Goal: Information Seeking & Learning: Learn about a topic

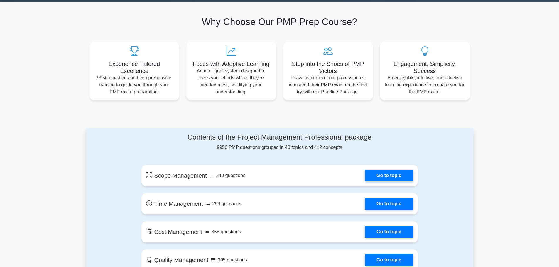
scroll to position [235, 0]
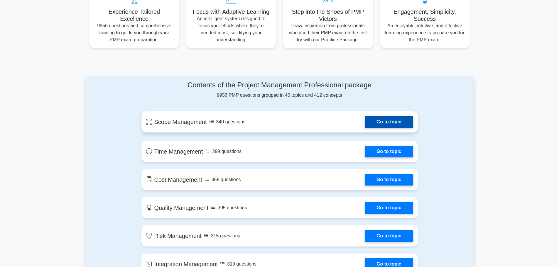
click at [391, 119] on link "Go to topic" at bounding box center [389, 122] width 48 height 12
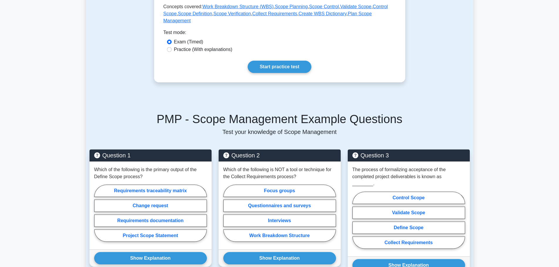
scroll to position [205, 0]
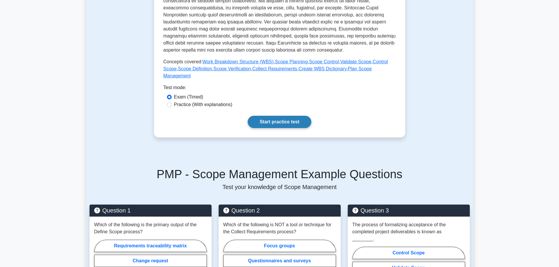
click at [299, 116] on link "Start practice test" at bounding box center [280, 122] width 64 height 12
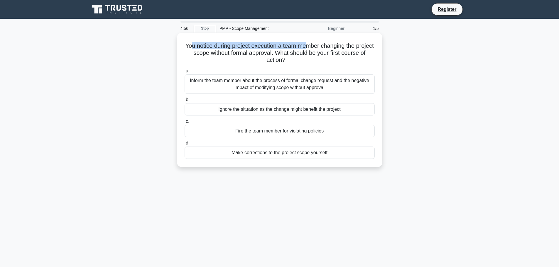
drag, startPoint x: 198, startPoint y: 46, endPoint x: 317, endPoint y: 45, distance: 119.1
click at [317, 45] on h5 "You notice during project execution a team member changing the project scope wi…" at bounding box center [279, 53] width 191 height 22
click at [259, 87] on div "Inform the team member about the process of formal change request and the negat…" at bounding box center [280, 84] width 190 height 19
click at [185, 73] on input "a. Inform the team member about the process of formal change request and the ne…" at bounding box center [185, 71] width 0 height 4
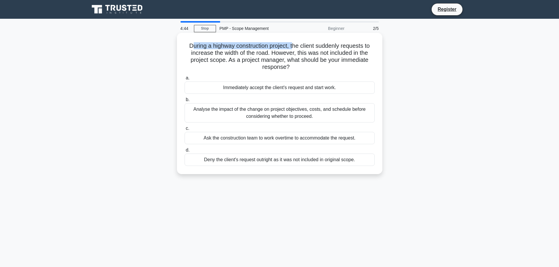
drag, startPoint x: 190, startPoint y: 46, endPoint x: 292, endPoint y: 46, distance: 102.7
click at [292, 46] on h5 "During a highway construction project, the client suddenly requests to increase…" at bounding box center [279, 56] width 191 height 29
drag, startPoint x: 310, startPoint y: 49, endPoint x: 269, endPoint y: 56, distance: 41.1
click at [269, 56] on h5 "During a highway construction project, the client suddenly requests to increase…" at bounding box center [279, 56] width 191 height 29
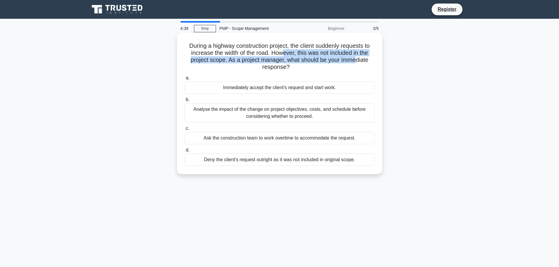
drag, startPoint x: 289, startPoint y: 50, endPoint x: 358, endPoint y: 63, distance: 70.4
click at [358, 63] on h5 "During a highway construction project, the client suddenly requests to increase…" at bounding box center [279, 56] width 191 height 29
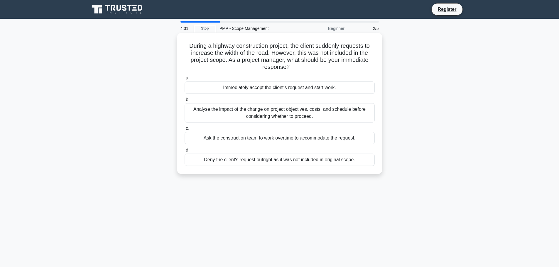
click at [224, 112] on div "Analyse the impact of the change on project objectives, costs, and schedule bef…" at bounding box center [280, 112] width 190 height 19
click at [185, 102] on input "b. Analyse the impact of the change on project objectives, costs, and schedule …" at bounding box center [185, 100] width 0 height 4
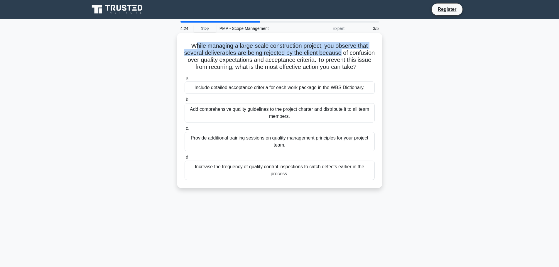
drag, startPoint x: 193, startPoint y: 47, endPoint x: 356, endPoint y: 56, distance: 163.1
click at [356, 56] on h5 "While managing a large-scale construction project, you observe that several del…" at bounding box center [279, 56] width 191 height 29
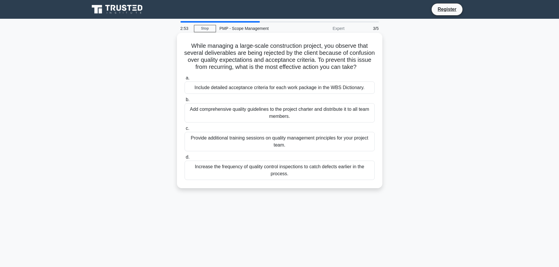
click at [282, 94] on div "Include detailed acceptance criteria for each work package in the WBS Dictionar…" at bounding box center [280, 88] width 190 height 12
click at [185, 80] on input "a. Include detailed acceptance criteria for each work package in the WBS Dictio…" at bounding box center [185, 78] width 0 height 4
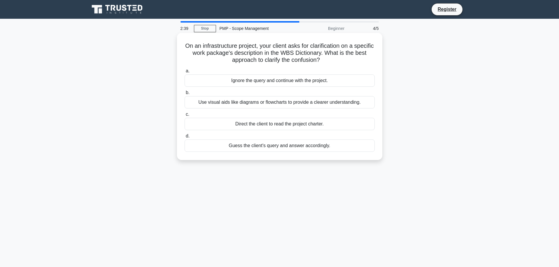
click at [305, 104] on div "Use visual aids like diagrams or flowcharts to provide a clearer understanding." at bounding box center [280, 102] width 190 height 12
click at [185, 95] on input "b. Use visual aids like diagrams or flowcharts to provide a clearer understandi…" at bounding box center [185, 93] width 0 height 4
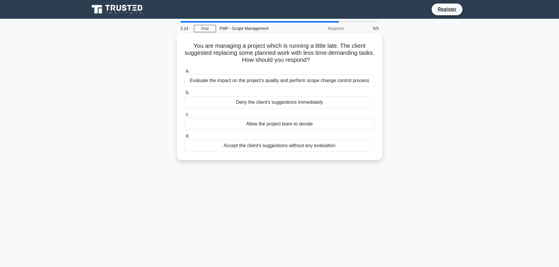
click at [254, 83] on div "Evaluate the impact on the project's quality and perform scope change control p…" at bounding box center [280, 81] width 190 height 12
click at [185, 73] on input "a. Evaluate the impact on the project's quality and perform scope change contro…" at bounding box center [185, 71] width 0 height 4
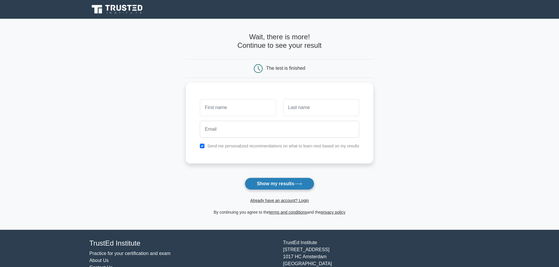
click at [278, 183] on button "Show my results" at bounding box center [279, 184] width 69 height 12
click at [254, 110] on input "text" at bounding box center [238, 106] width 76 height 17
type input "r"
click at [301, 110] on input "text" at bounding box center [321, 106] width 76 height 17
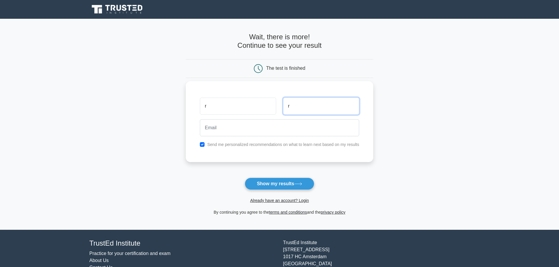
type input "r"
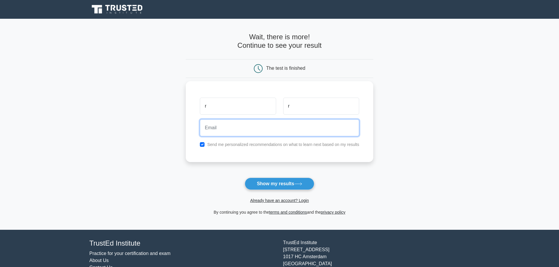
click at [255, 132] on input "email" at bounding box center [279, 127] width 159 height 17
type input "davisville1510@gmail.com"
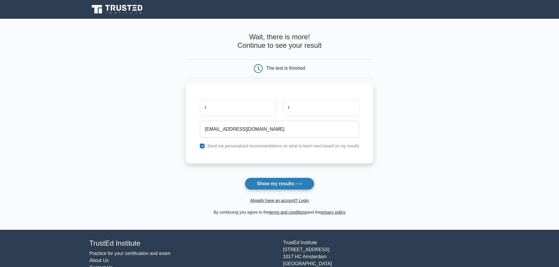
click at [290, 185] on button "Show my results" at bounding box center [279, 184] width 69 height 12
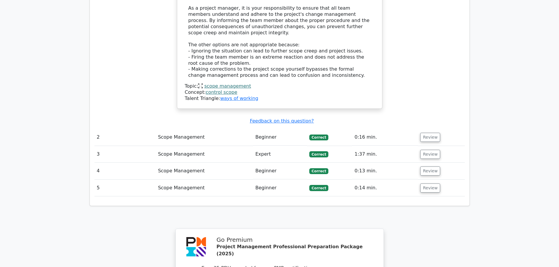
scroll to position [704, 0]
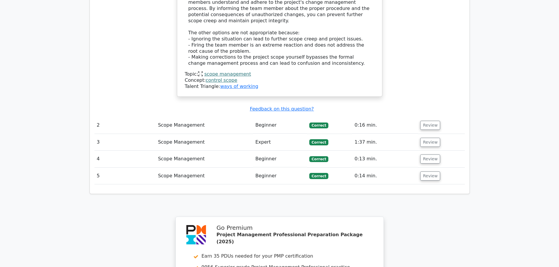
click at [179, 134] on td "Scope Management" at bounding box center [203, 142] width 97 height 17
click at [426, 138] on button "Review" at bounding box center [430, 142] width 20 height 9
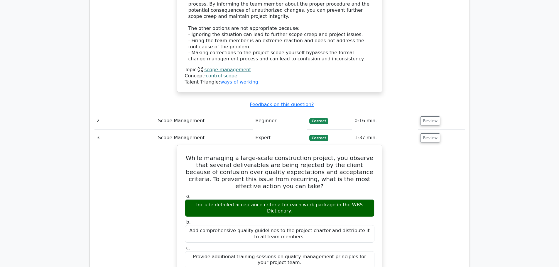
scroll to position [675, 0]
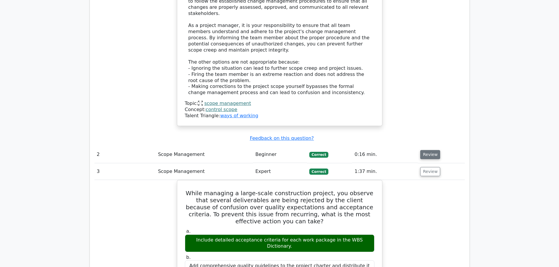
click at [435, 150] on button "Review" at bounding box center [430, 154] width 20 height 9
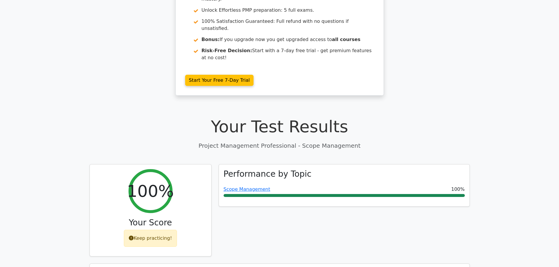
scroll to position [0, 0]
